Goal: Navigation & Orientation: Find specific page/section

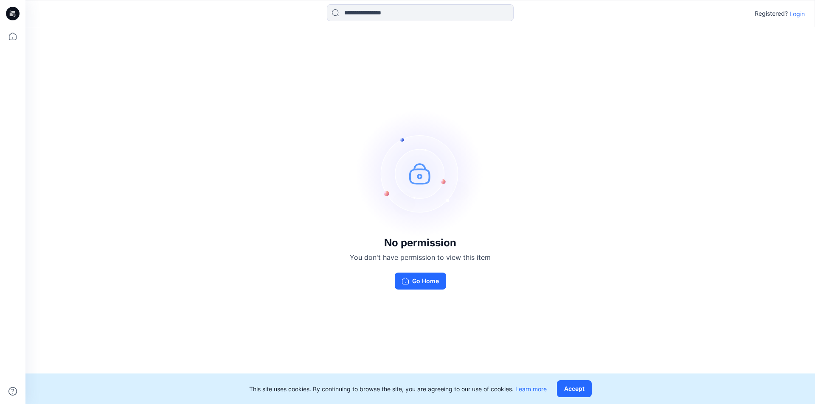
click at [13, 18] on icon at bounding box center [13, 14] width 14 height 14
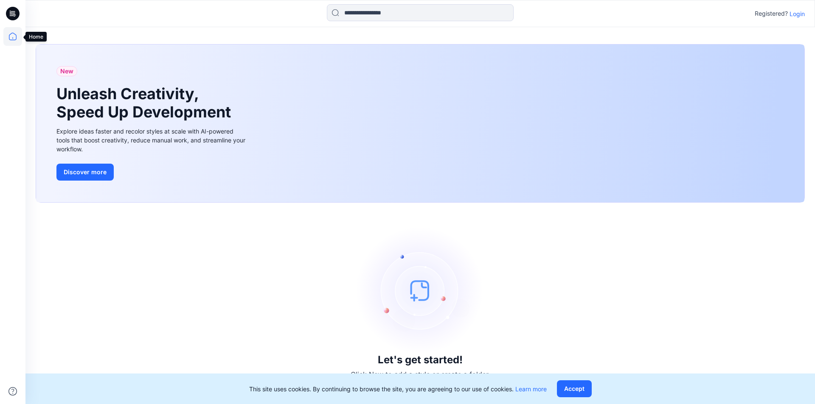
click at [11, 35] on icon at bounding box center [12, 36] width 19 height 19
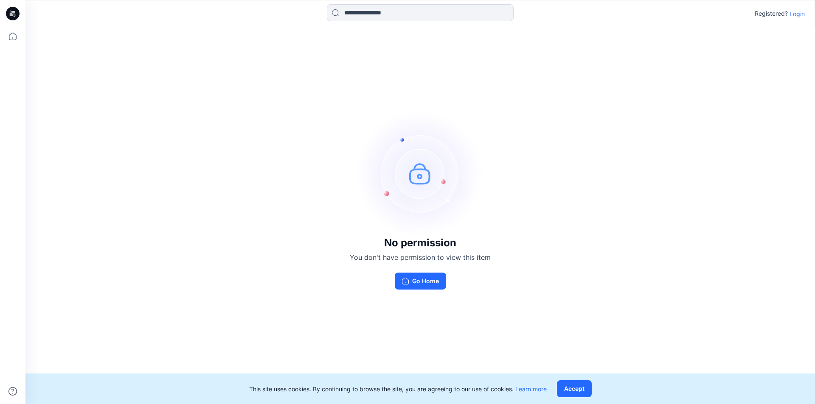
click at [791, 17] on p "Login" at bounding box center [796, 13] width 15 height 9
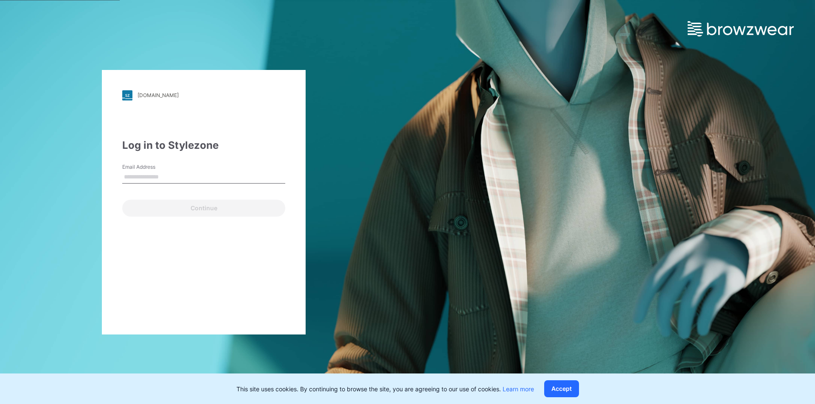
type input "**********"
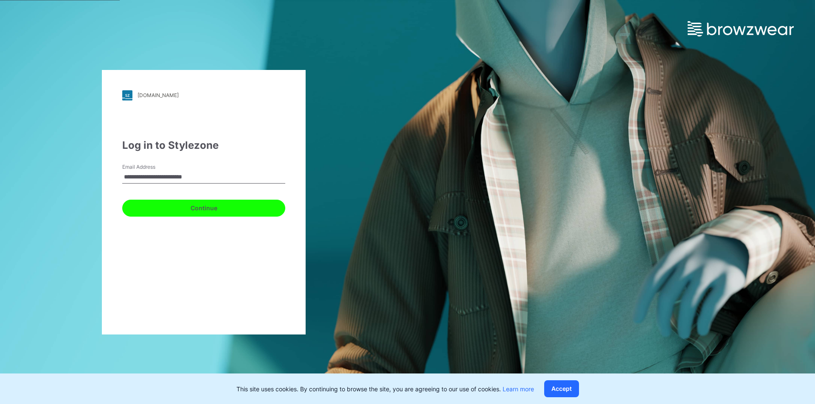
click at [218, 209] on button "Continue" at bounding box center [203, 208] width 163 height 17
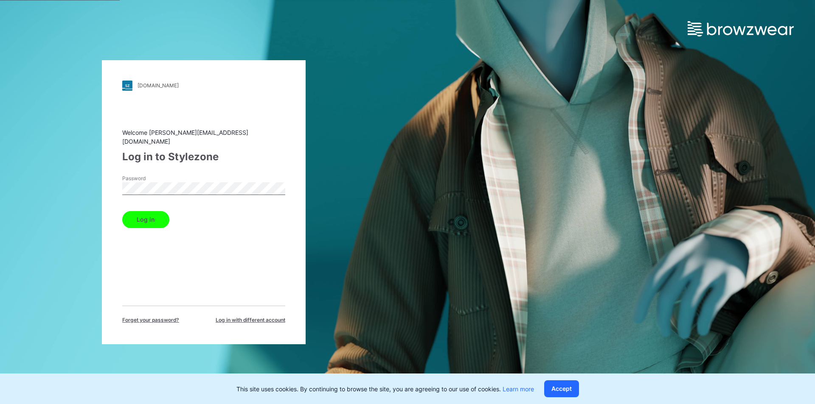
click at [151, 214] on button "Log in" at bounding box center [145, 219] width 47 height 17
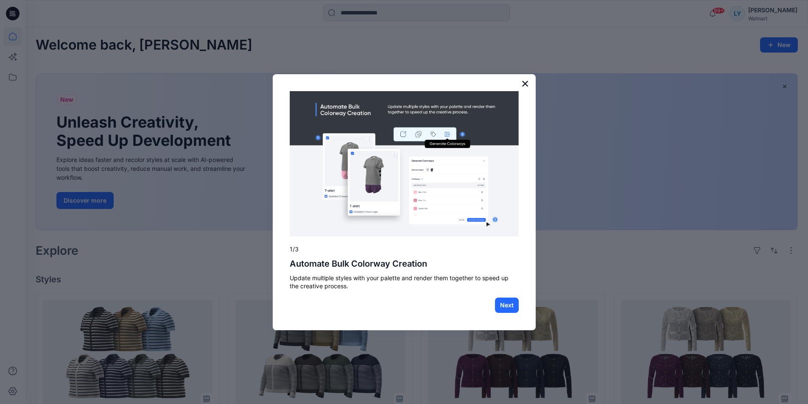
click at [529, 86] on button "×" at bounding box center [525, 84] width 8 height 14
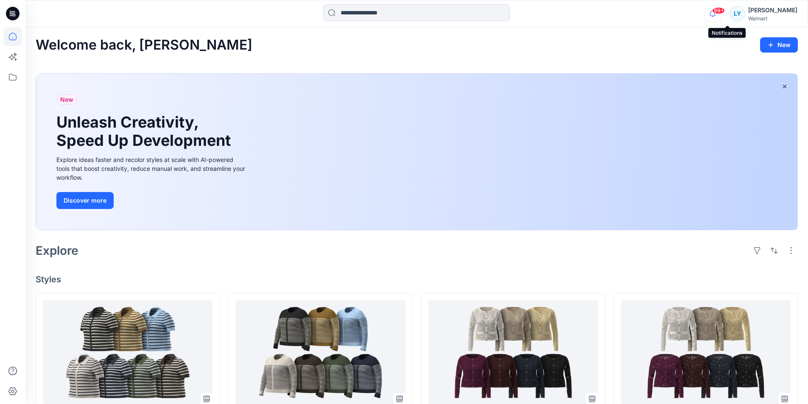
click at [721, 14] on icon "button" at bounding box center [713, 13] width 16 height 17
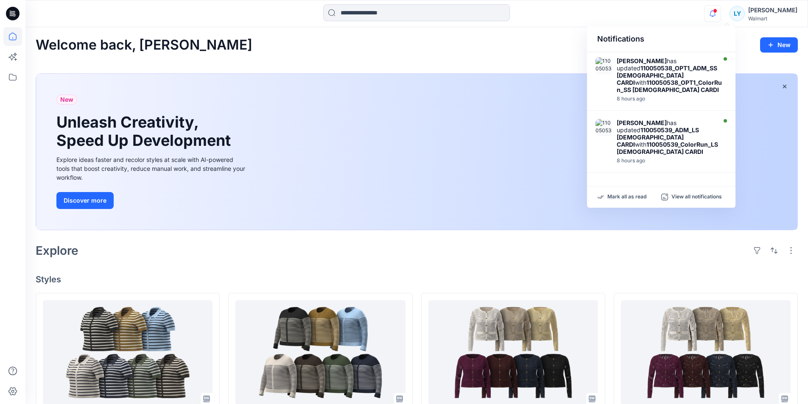
click at [703, 13] on div "Notifications [PERSON_NAME] has updated 110050538_OPT1_ADM_SS [DEMOGRAPHIC_DATA…" at bounding box center [416, 13] width 782 height 19
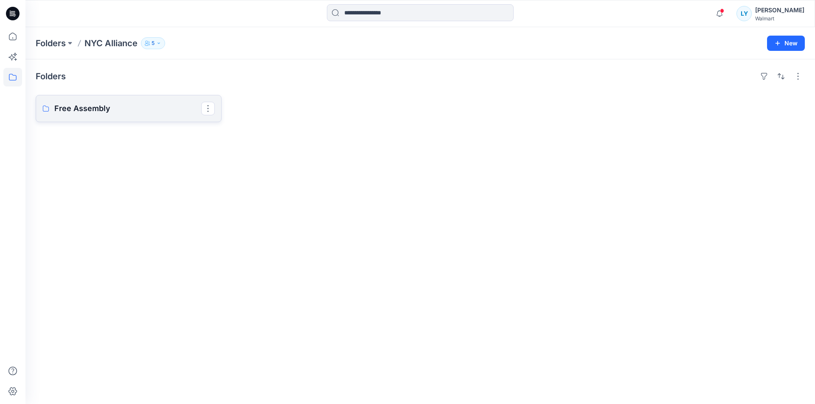
click at [162, 112] on p "Free Assembly" at bounding box center [127, 109] width 147 height 12
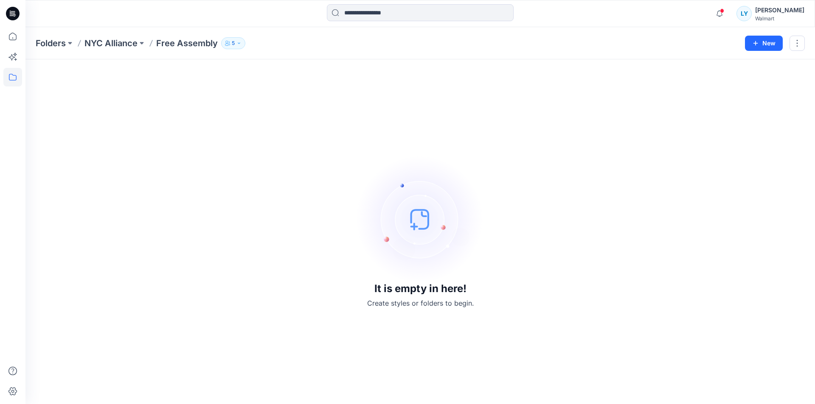
click at [236, 38] on button "5" at bounding box center [233, 43] width 24 height 12
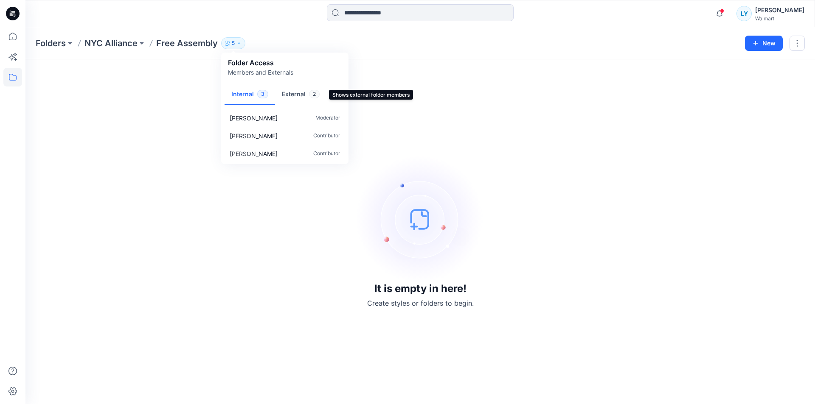
click at [289, 96] on button "External 2" at bounding box center [300, 95] width 51 height 22
